Goal: Information Seeking & Learning: Learn about a topic

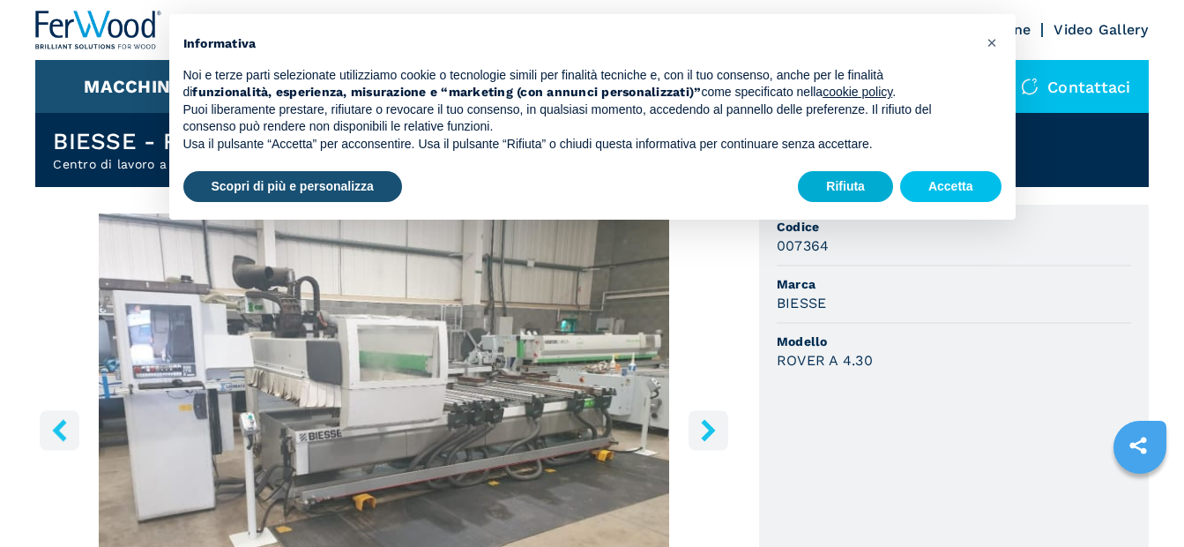
scroll to position [441, 0]
click at [967, 183] on button "Accetta" at bounding box center [950, 187] width 101 height 32
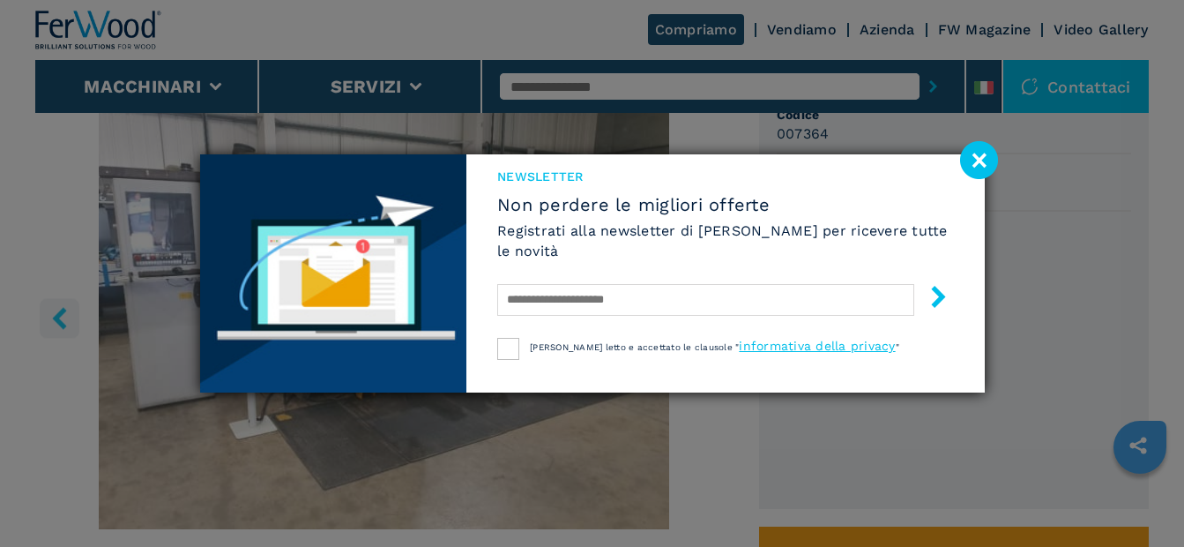
scroll to position [793, 0]
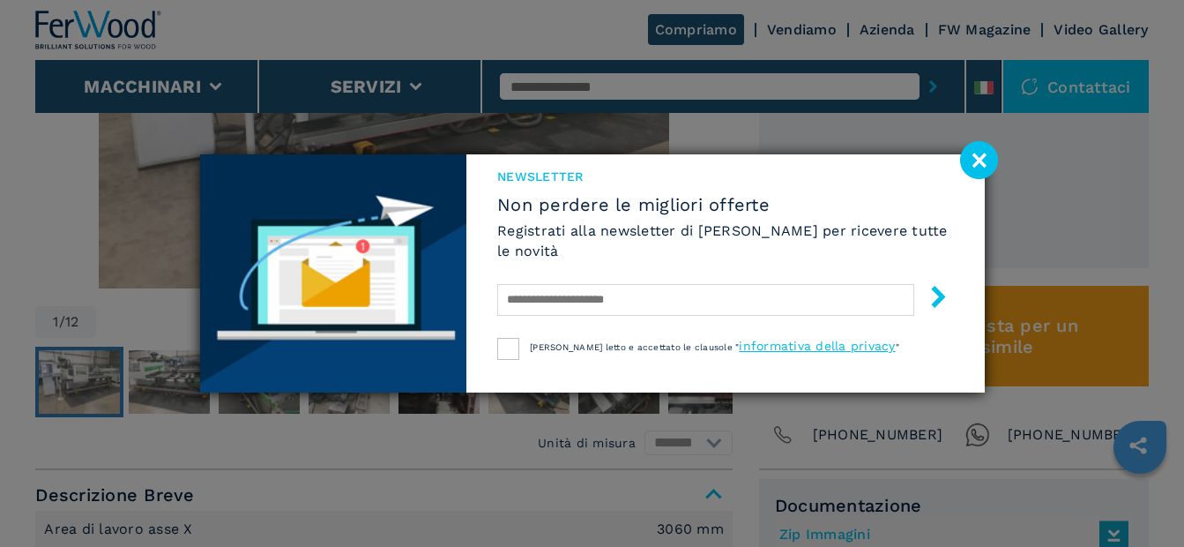
click at [994, 156] on image at bounding box center [979, 160] width 38 height 38
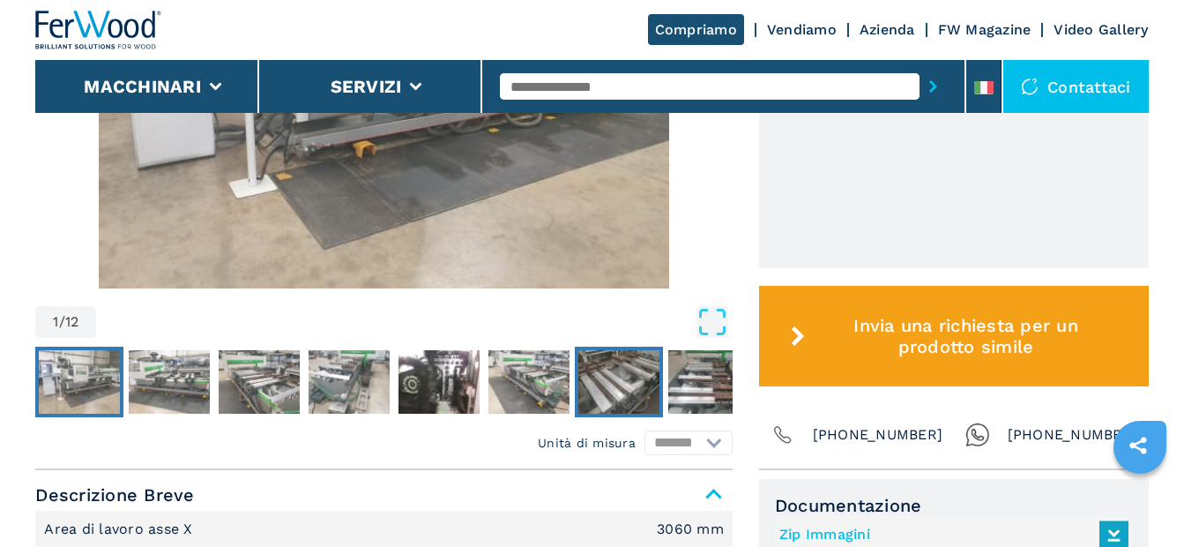
click at [604, 377] on img "Go to Slide 7" at bounding box center [618, 381] width 81 height 63
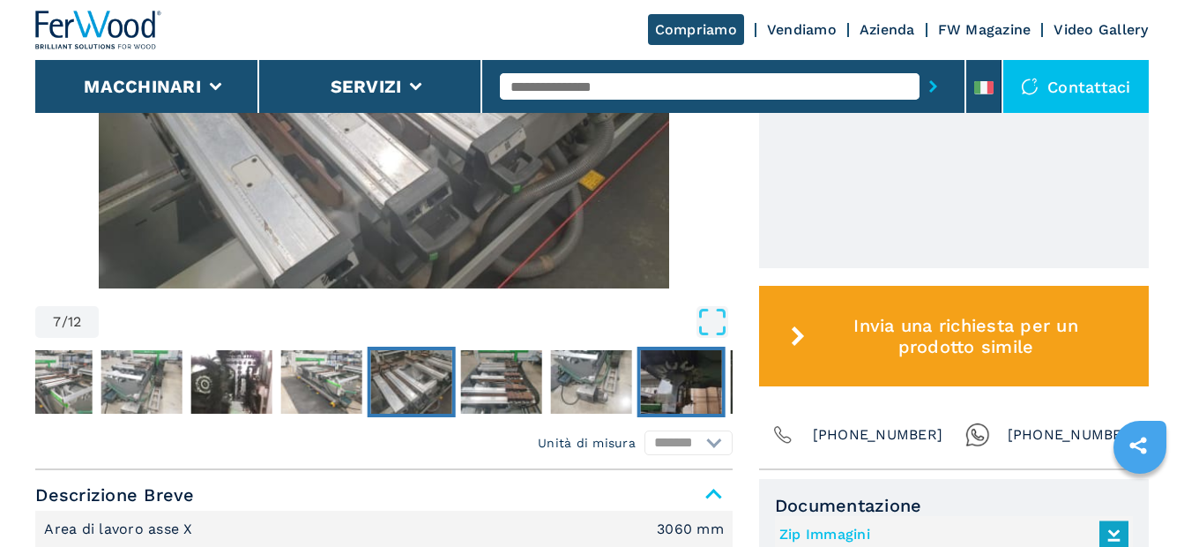
click at [677, 388] on img "Go to Slide 10" at bounding box center [681, 381] width 81 height 63
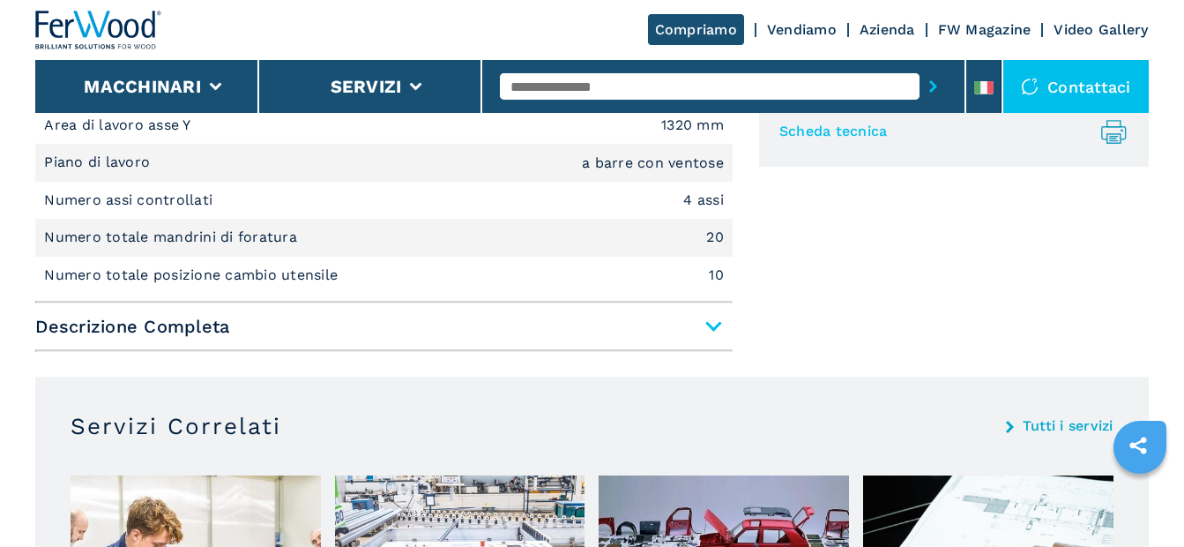
scroll to position [1322, 0]
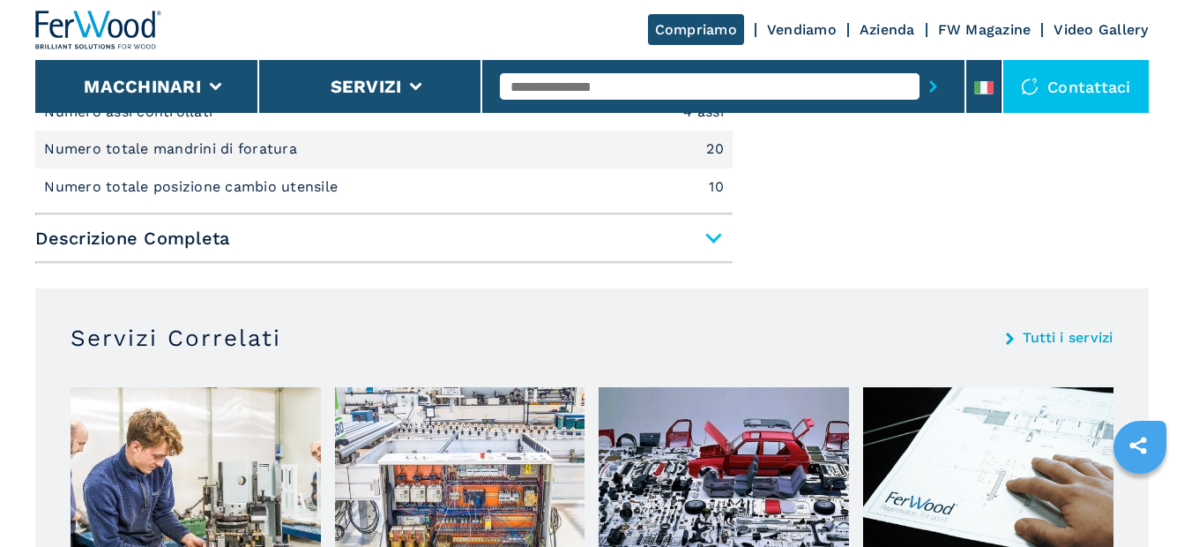
click at [667, 239] on span "Descrizione Completa" at bounding box center [383, 238] width 697 height 32
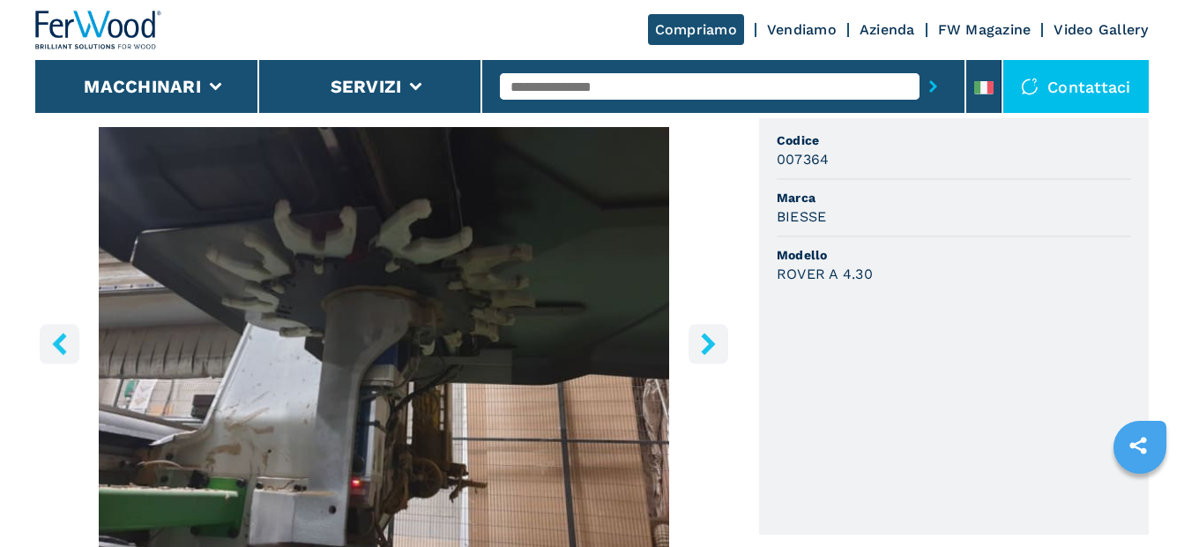
scroll to position [529, 0]
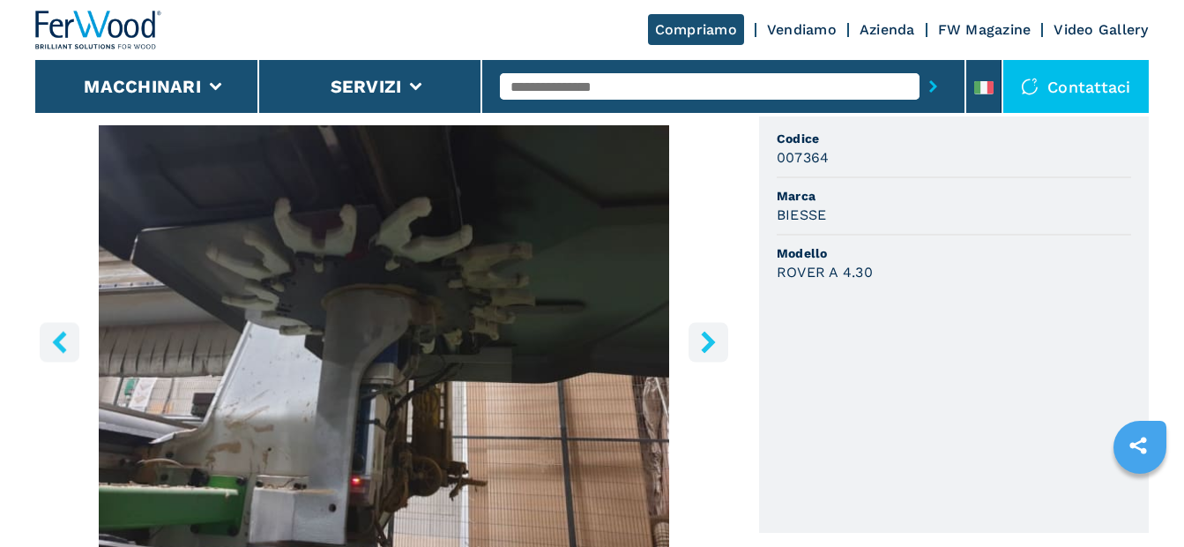
click at [697, 340] on icon "right-button" at bounding box center [708, 342] width 22 height 22
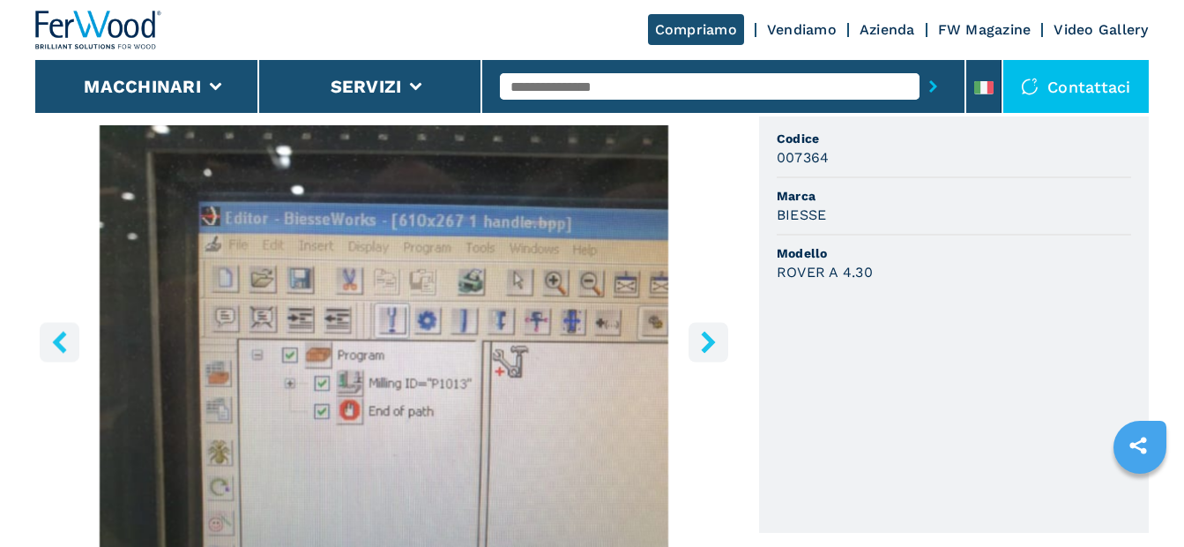
click at [698, 339] on icon "right-button" at bounding box center [708, 342] width 22 height 22
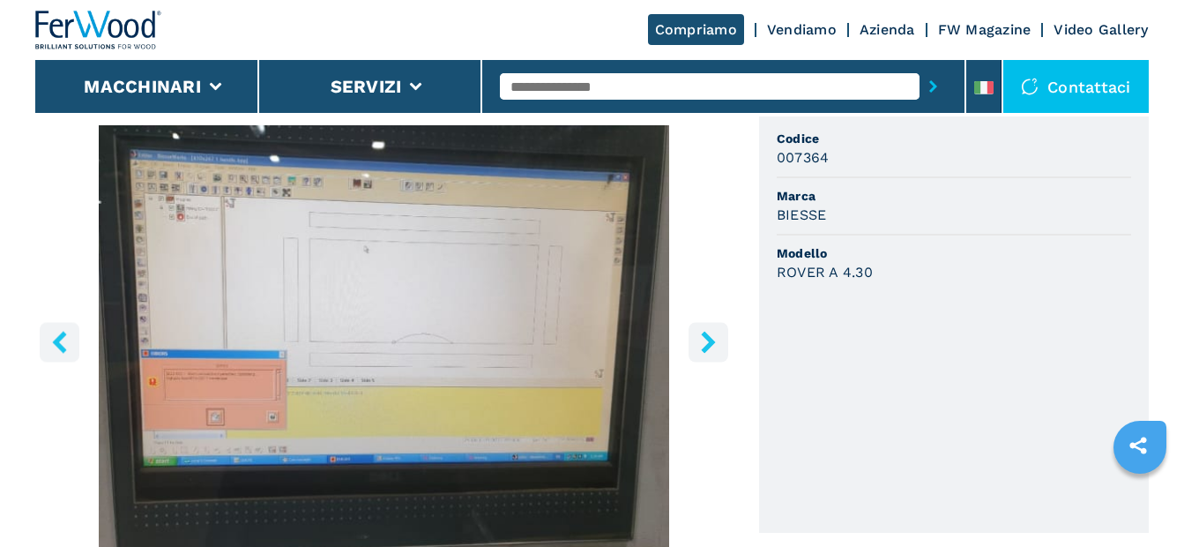
click at [698, 339] on icon "right-button" at bounding box center [708, 342] width 22 height 22
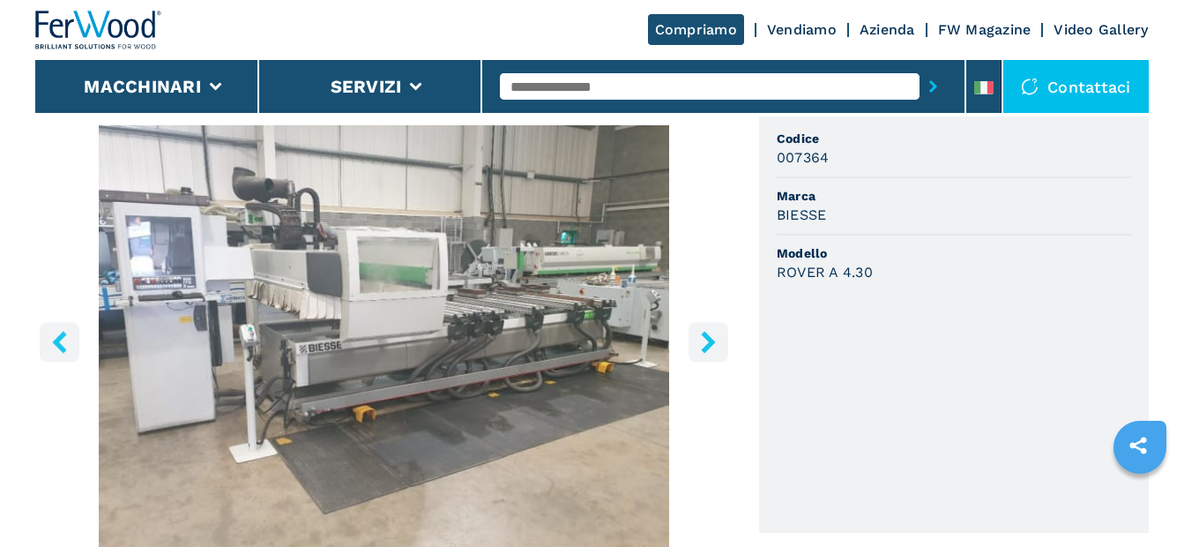
click at [698, 339] on icon "right-button" at bounding box center [708, 342] width 22 height 22
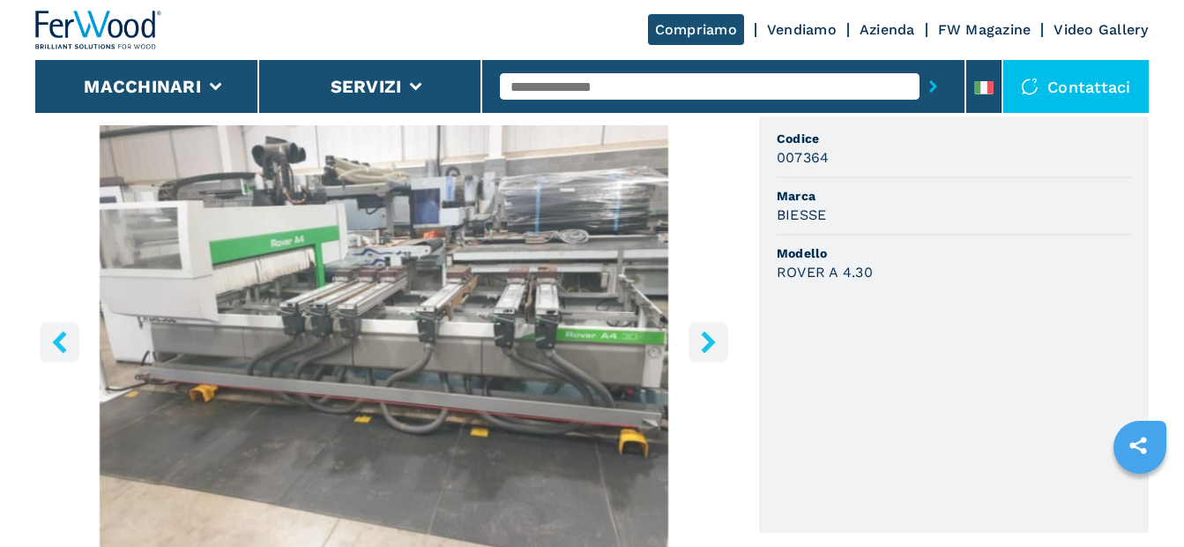
click at [698, 339] on icon "right-button" at bounding box center [708, 342] width 22 height 22
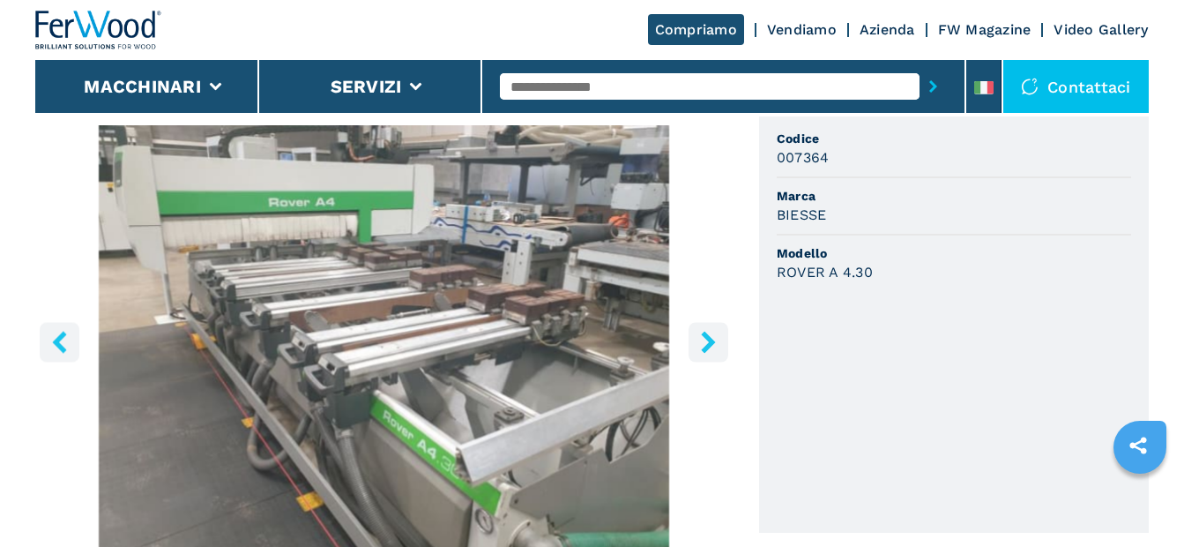
click at [698, 339] on icon "right-button" at bounding box center [708, 342] width 22 height 22
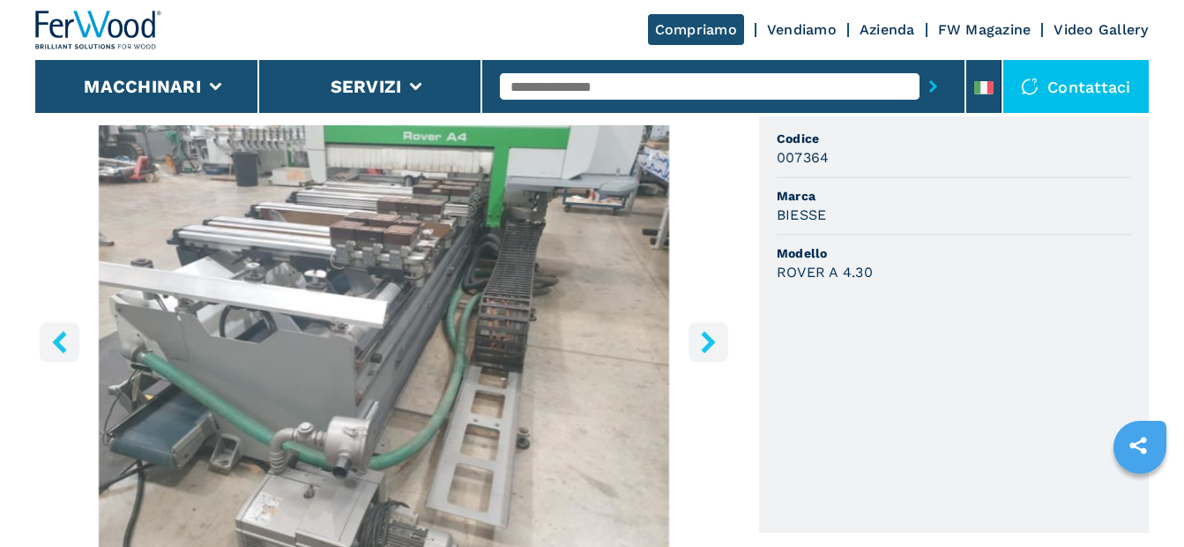
click at [702, 344] on icon "right-button" at bounding box center [708, 342] width 22 height 22
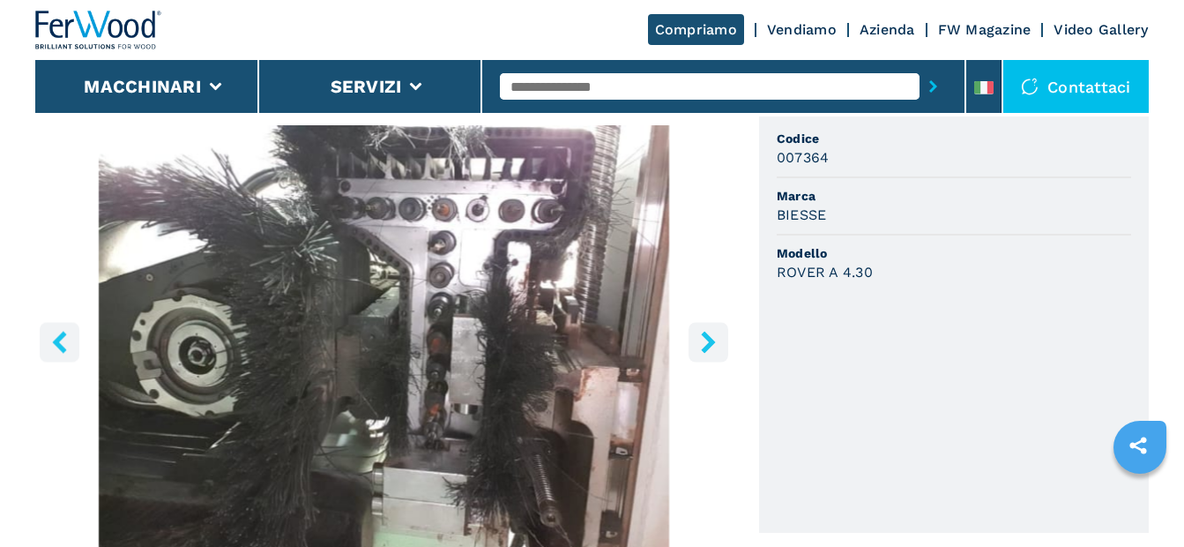
click at [702, 344] on icon "right-button" at bounding box center [708, 342] width 22 height 22
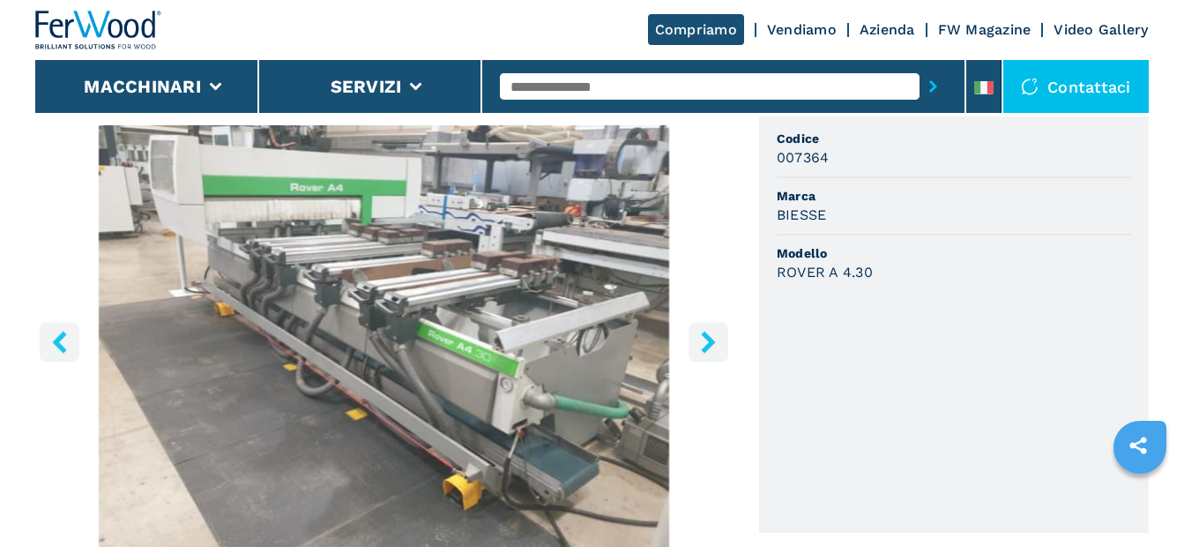
click at [709, 344] on icon "right-button" at bounding box center [708, 342] width 14 height 22
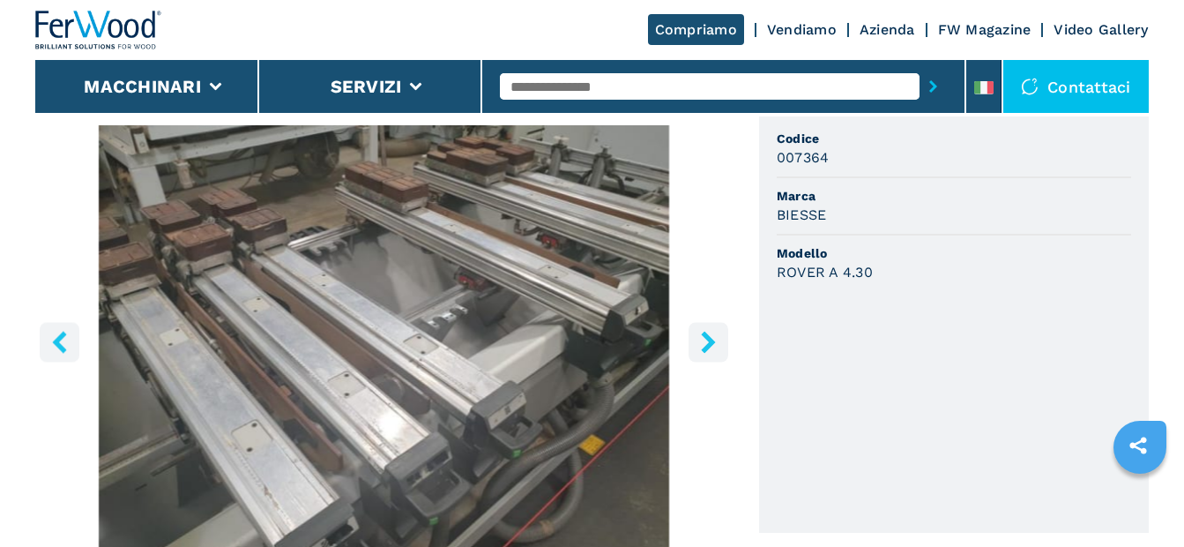
click at [709, 344] on icon "right-button" at bounding box center [708, 342] width 14 height 22
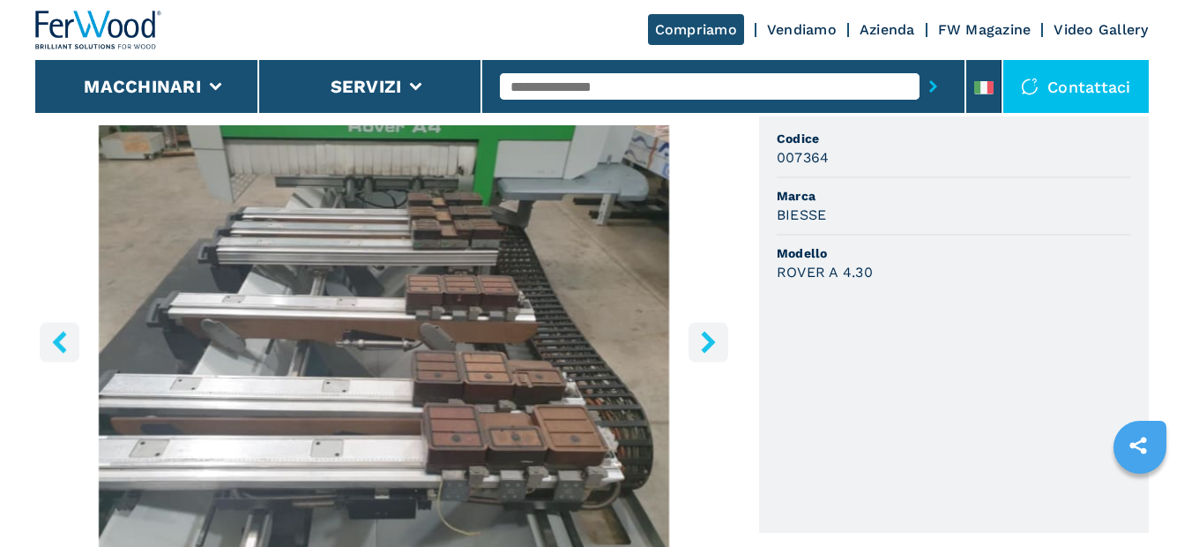
click at [709, 344] on icon "right-button" at bounding box center [708, 342] width 14 height 22
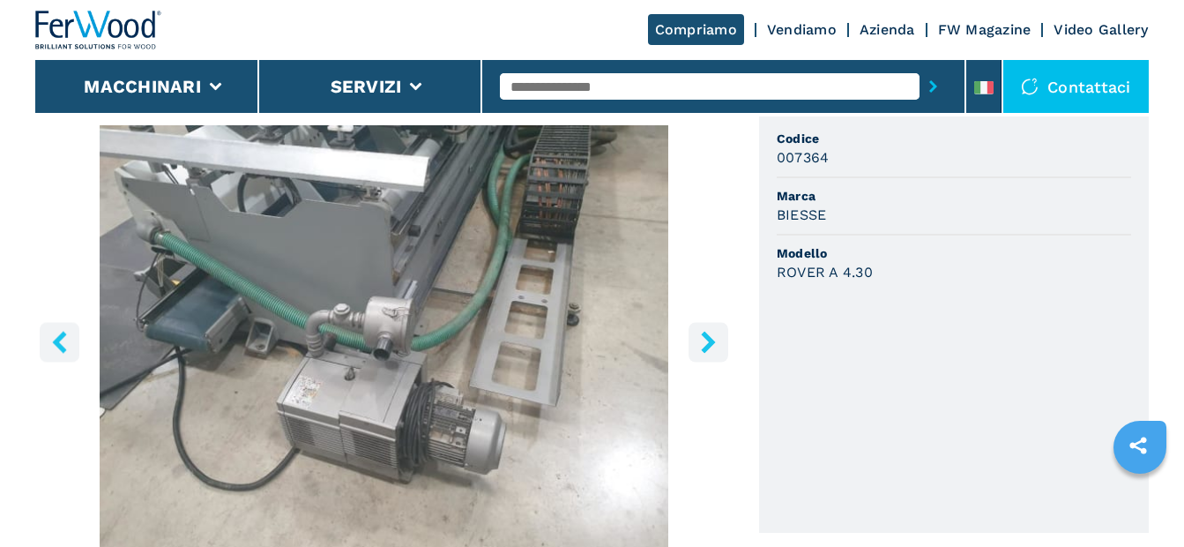
click at [709, 344] on icon "right-button" at bounding box center [708, 342] width 14 height 22
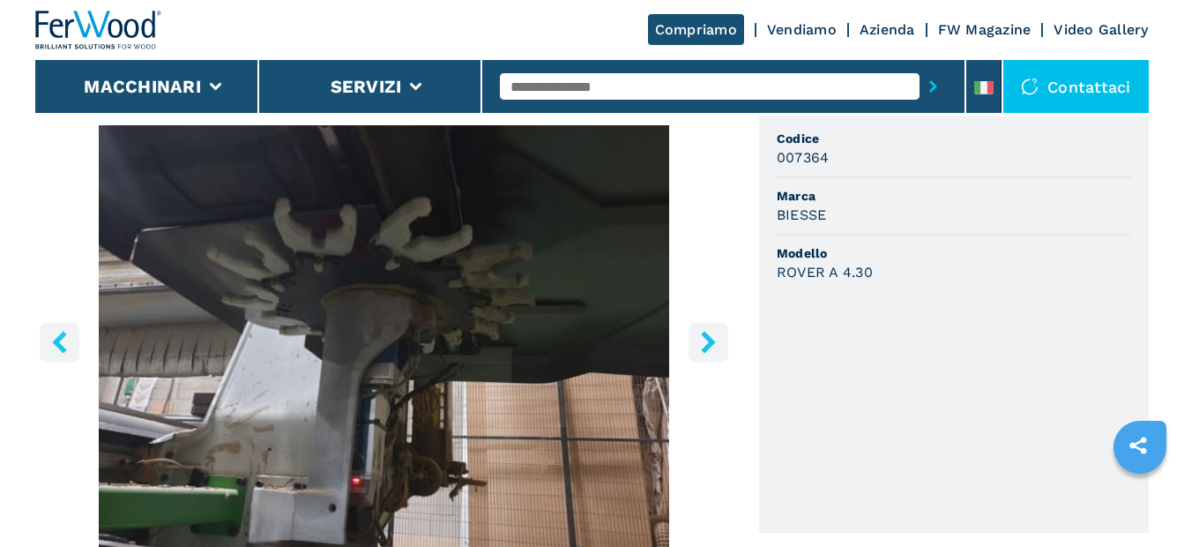
click at [709, 344] on icon "right-button" at bounding box center [708, 342] width 14 height 22
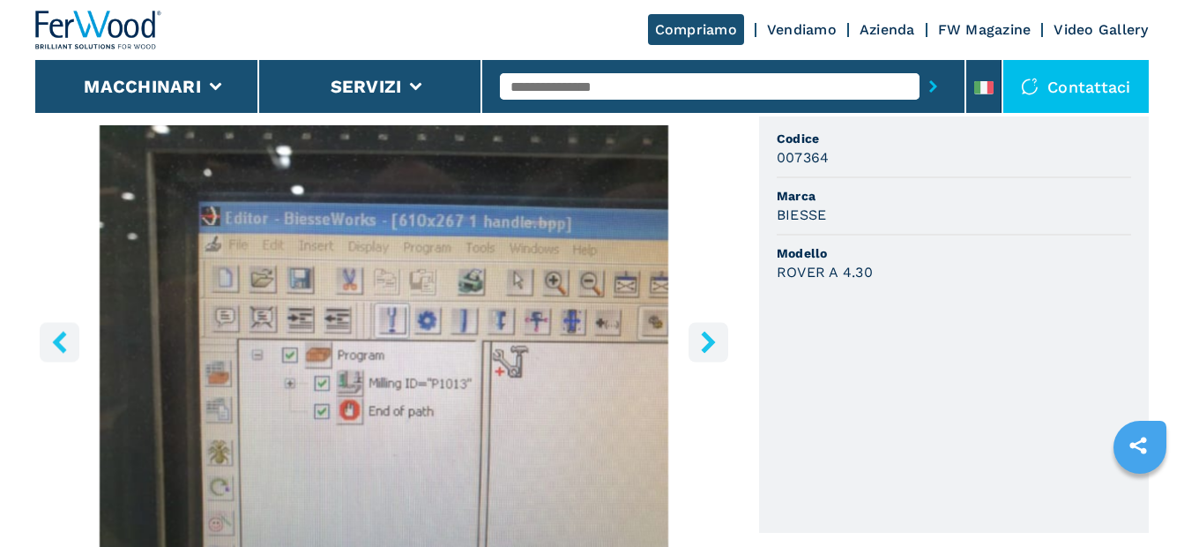
click at [709, 344] on icon "right-button" at bounding box center [708, 342] width 14 height 22
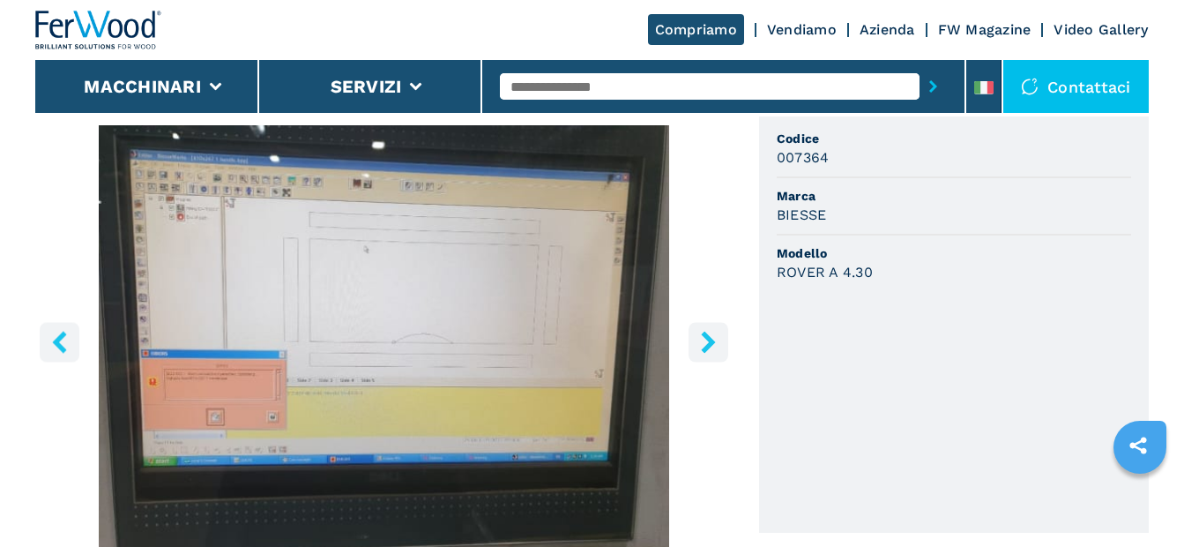
click at [709, 344] on icon "right-button" at bounding box center [708, 342] width 14 height 22
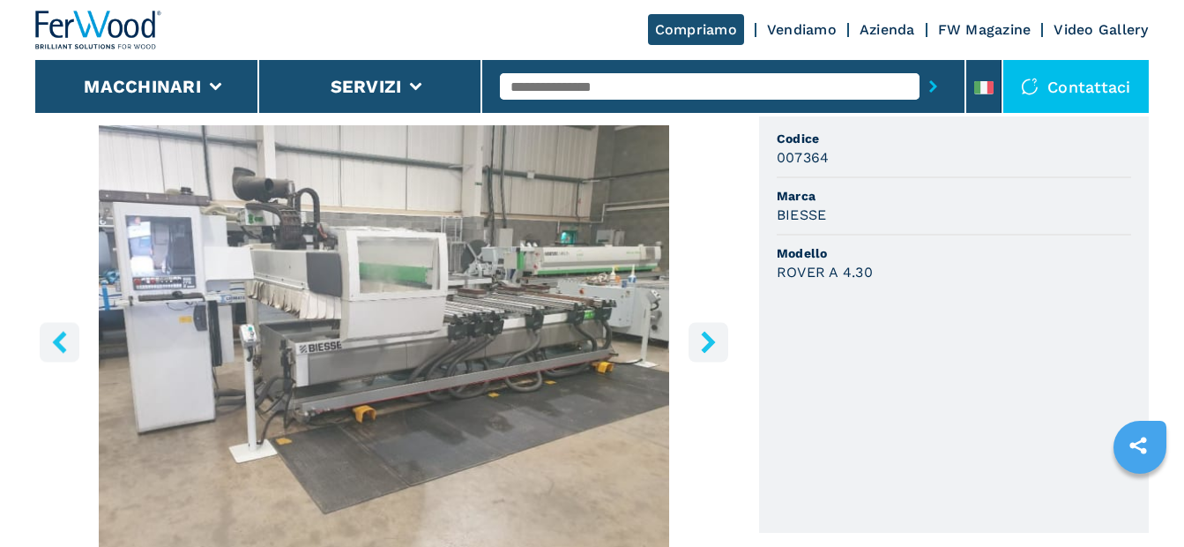
click at [709, 344] on icon "right-button" at bounding box center [708, 342] width 14 height 22
